Goal: Find specific page/section: Find specific page/section

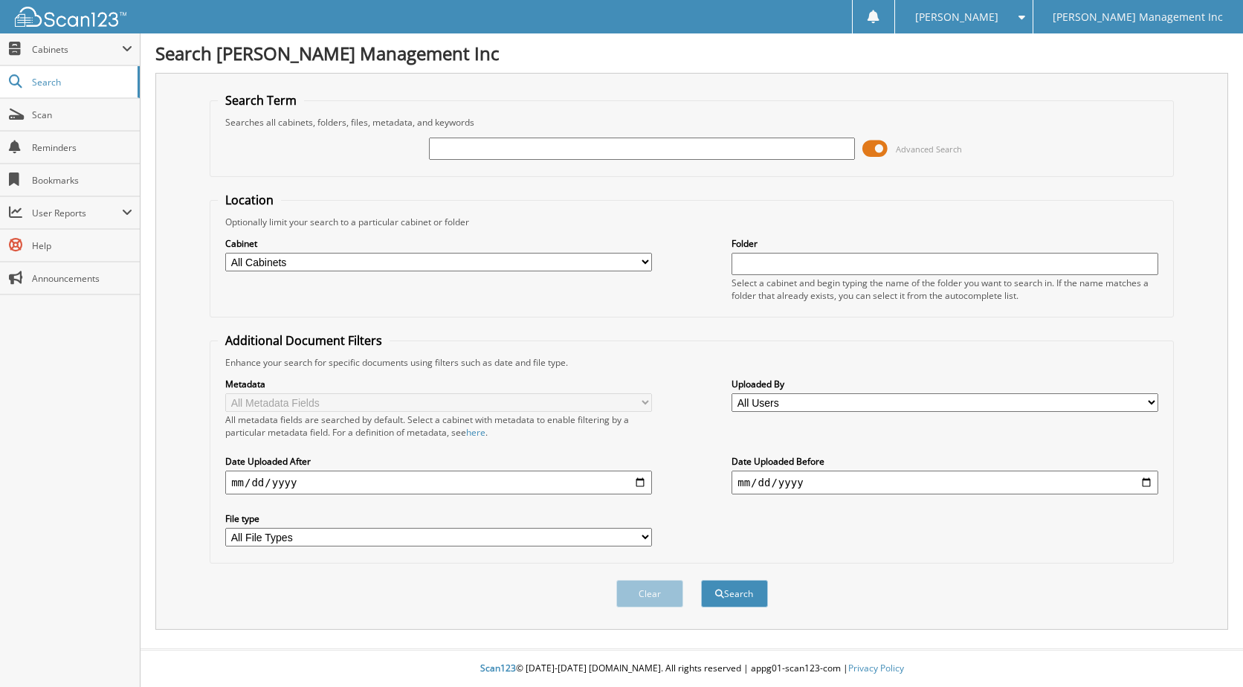
click at [451, 251] on div "Cabinet All Cabinets TOPSHAM SERVICE RO Needs Filing" at bounding box center [438, 254] width 427 height 37
click at [448, 261] on select "All Cabinets TOPSHAM SERVICE RO Needs Filing" at bounding box center [438, 262] width 427 height 19
select select "47596"
click at [225, 253] on select "All Cabinets TOPSHAM SERVICE RO Needs Filing" at bounding box center [438, 262] width 427 height 19
click at [764, 398] on select "All Users [PERSON_NAME] [PERSON_NAME] [PERSON_NAME] [PERSON_NAME] [PERSON_NAME]…" at bounding box center [945, 402] width 427 height 19
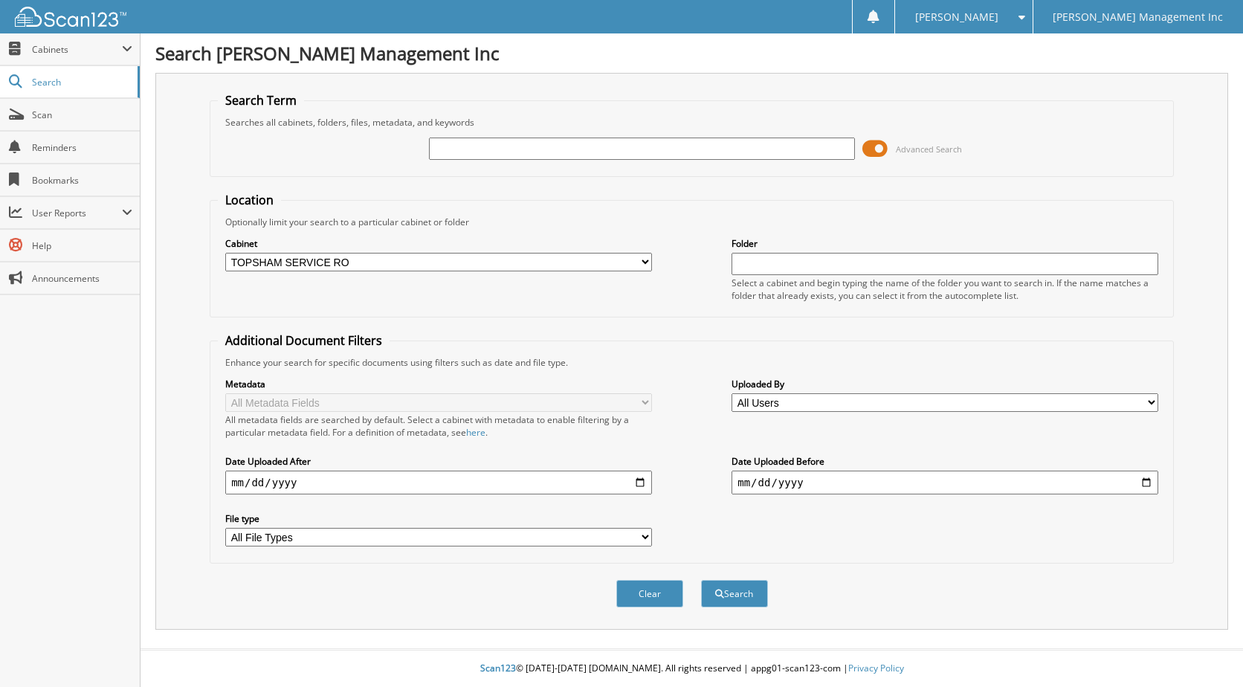
select select "76094"
click at [732, 393] on select "All Users [PERSON_NAME] [PERSON_NAME] [PERSON_NAME] [PERSON_NAME] [PERSON_NAME]…" at bounding box center [945, 402] width 427 height 19
click at [492, 140] on input "text" at bounding box center [642, 149] width 427 height 22
type input "904134"
click at [701, 580] on button "Search" at bounding box center [734, 594] width 67 height 28
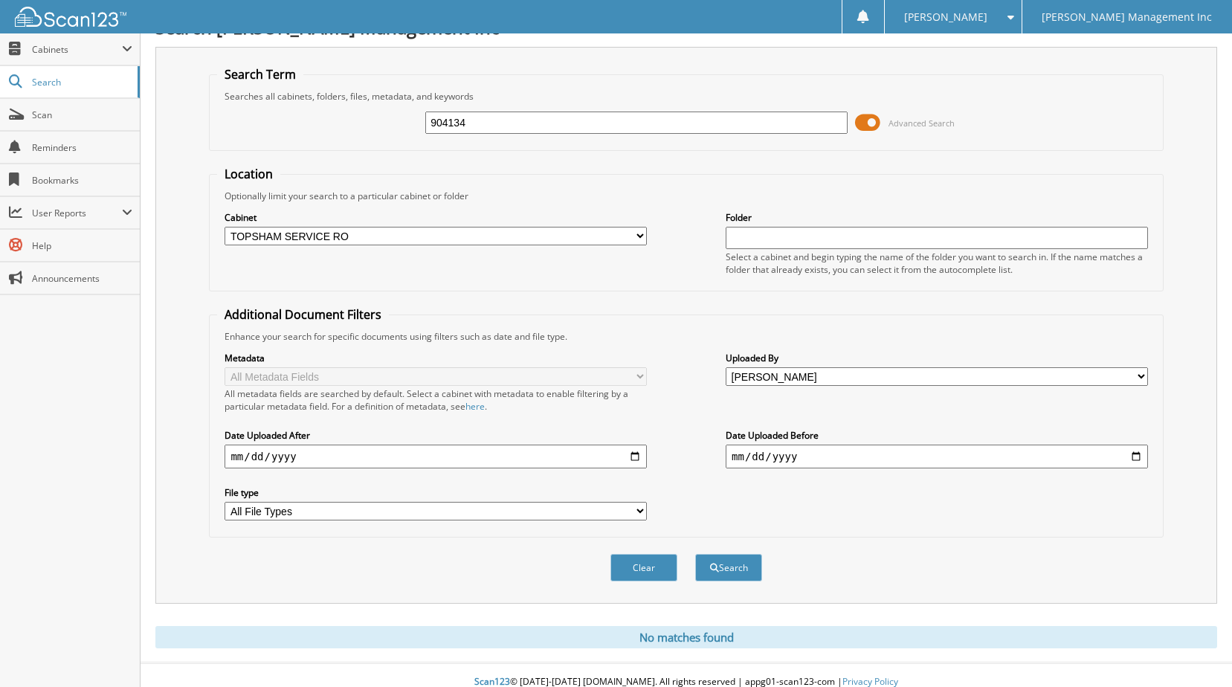
scroll to position [40, 0]
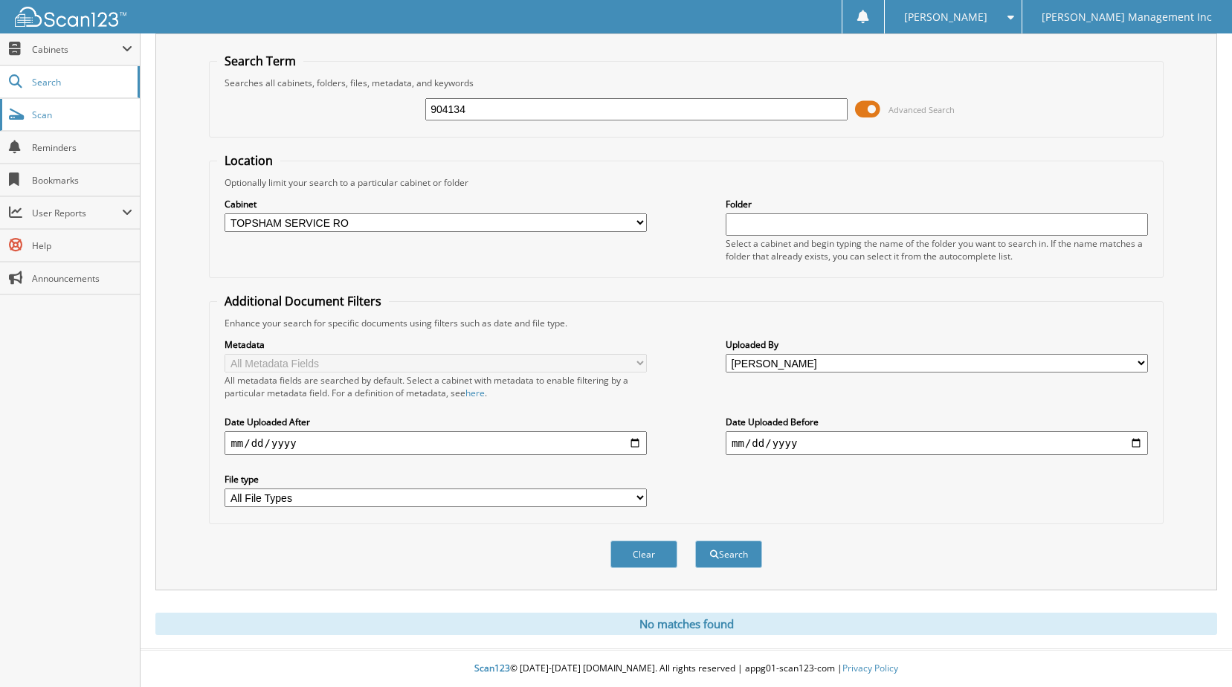
click at [54, 119] on span "Scan" at bounding box center [82, 115] width 100 height 13
